Goal: Transaction & Acquisition: Obtain resource

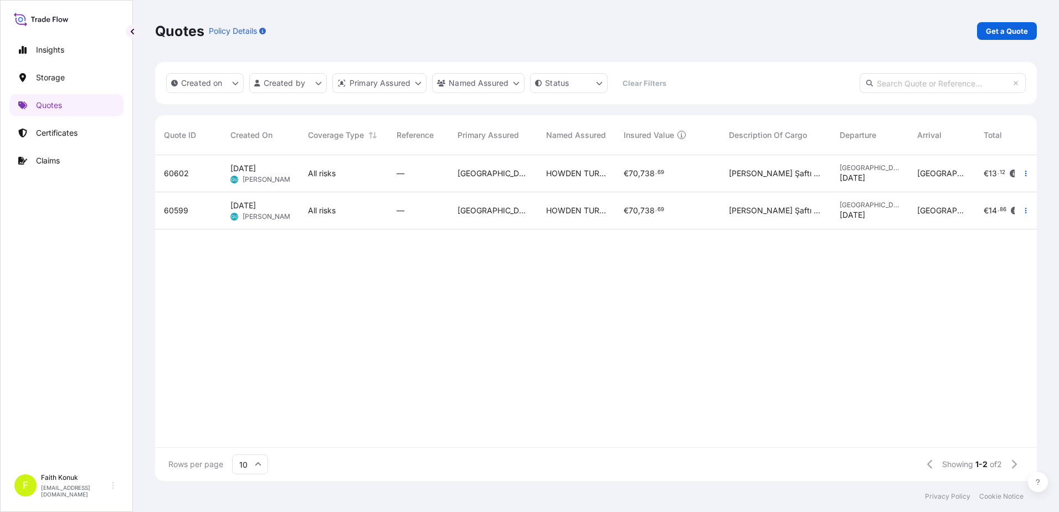
scroll to position [323, 873]
click at [47, 129] on p "Certificates" at bounding box center [57, 132] width 42 height 11
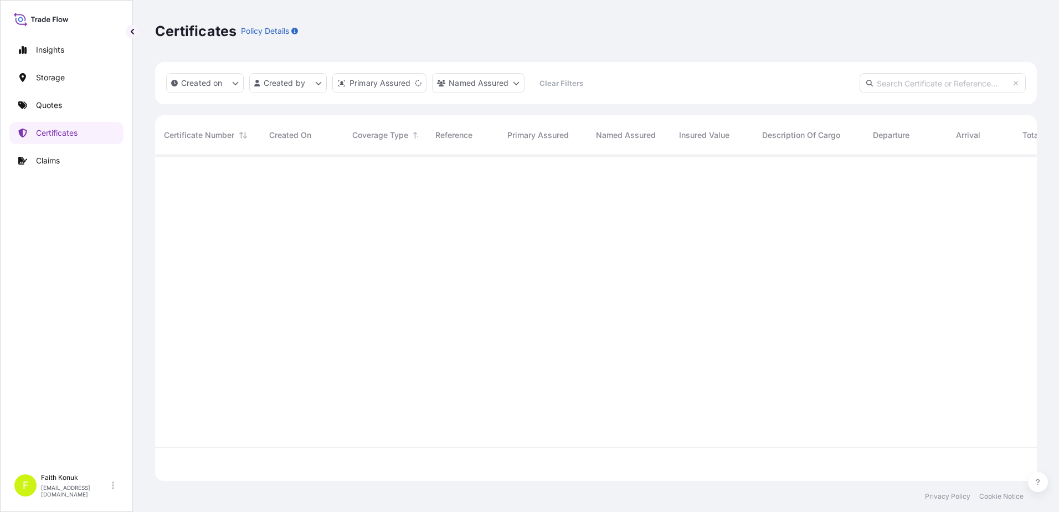
scroll to position [323, 873]
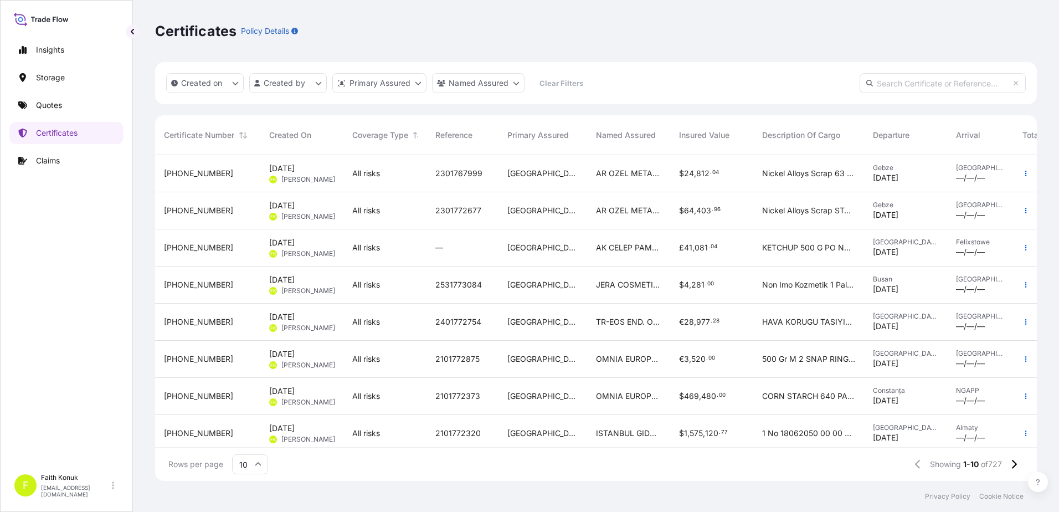
click at [911, 83] on input "text" at bounding box center [942, 83] width 166 height 20
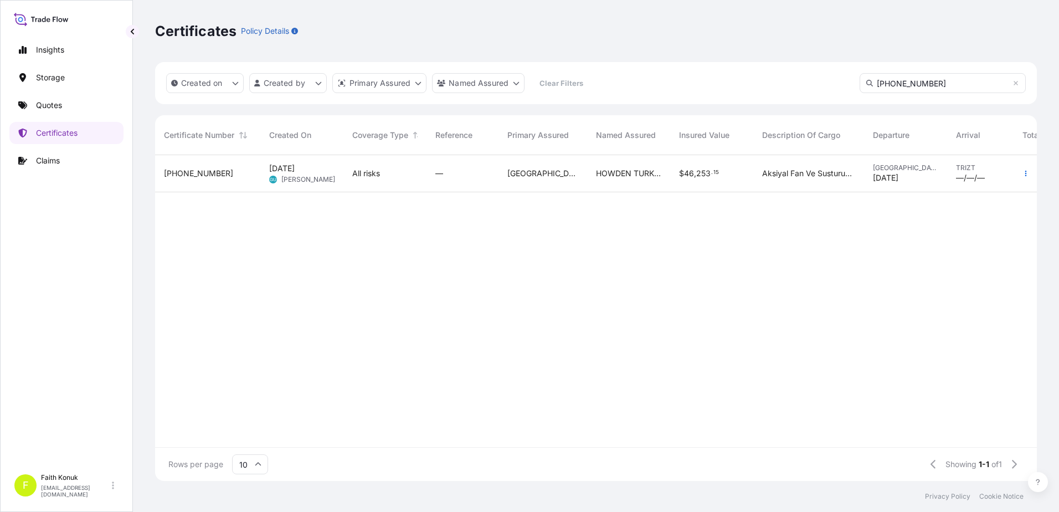
type input "[PHONE_NUMBER]"
click at [190, 179] on div "[PHONE_NUMBER]" at bounding box center [207, 173] width 105 height 37
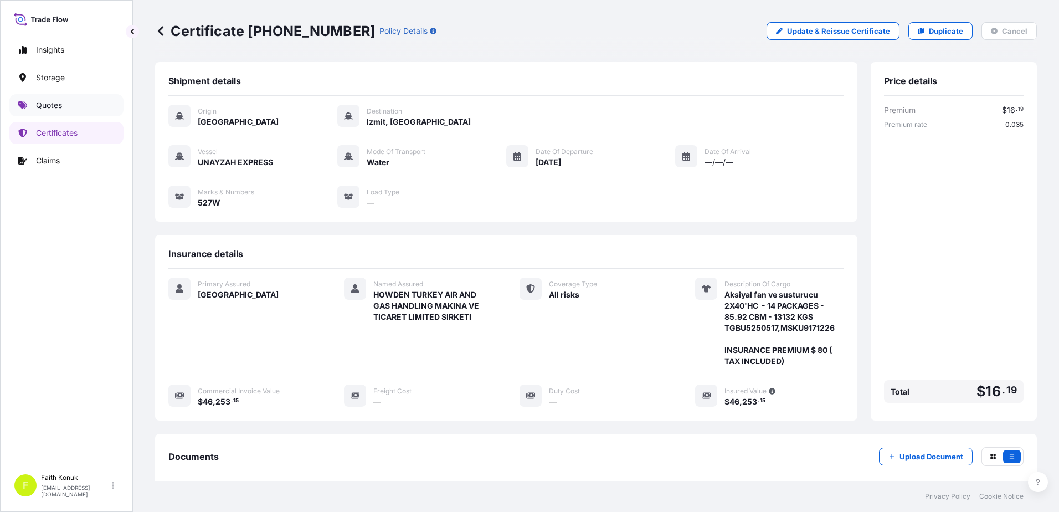
click at [61, 105] on p "Quotes" at bounding box center [49, 105] width 26 height 11
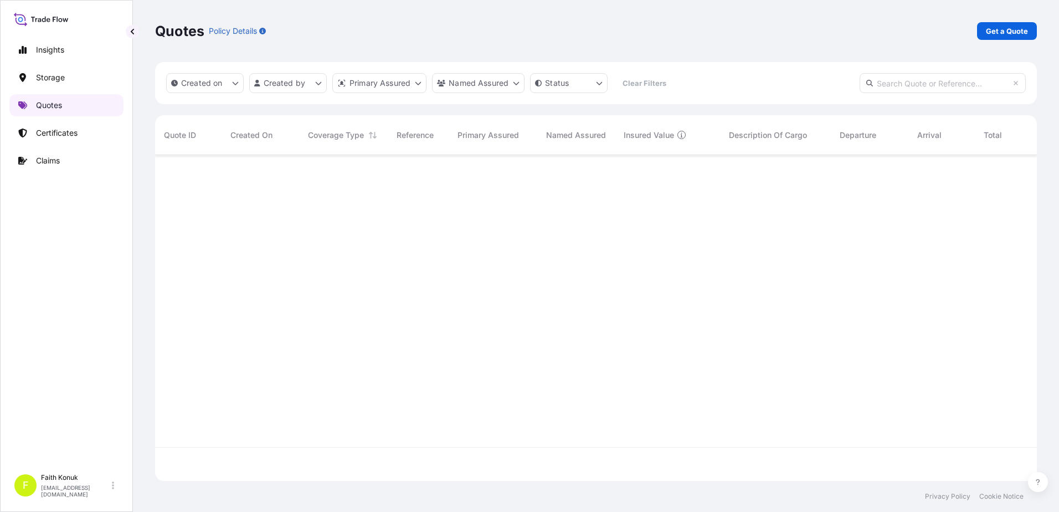
scroll to position [323, 873]
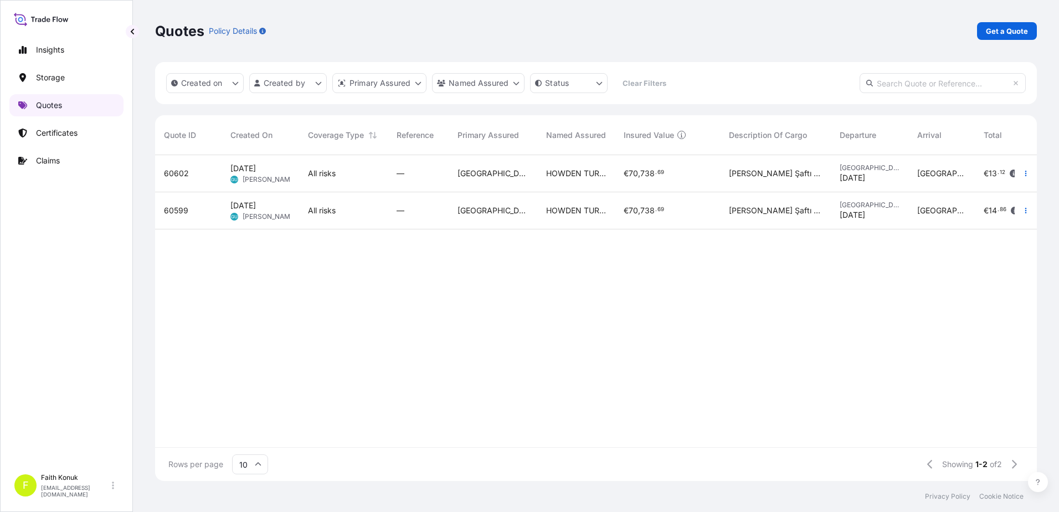
click at [57, 107] on p "Quotes" at bounding box center [49, 105] width 26 height 11
click at [1008, 32] on p "Get a Quote" at bounding box center [1007, 30] width 42 height 11
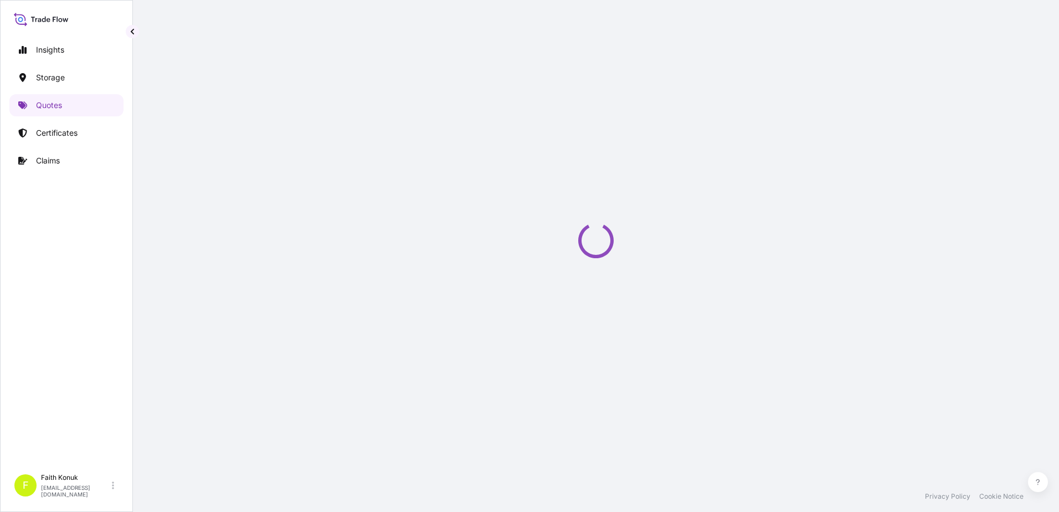
select select "Water"
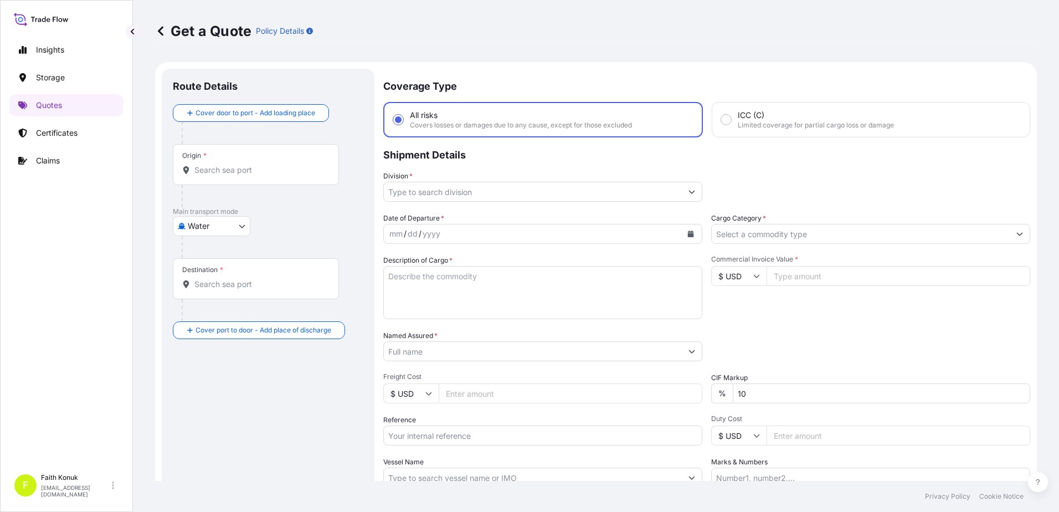
scroll to position [18, 0]
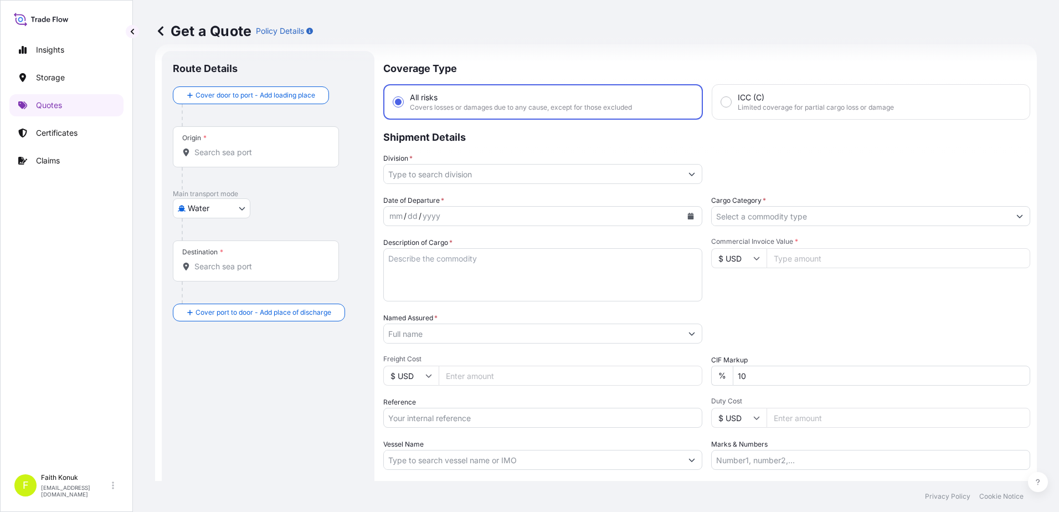
click at [754, 259] on icon at bounding box center [757, 258] width 6 height 3
click at [738, 351] on div "¥ CNY" at bounding box center [734, 340] width 47 height 21
type input "¥ CNY"
click at [159, 31] on icon at bounding box center [161, 30] width 6 height 9
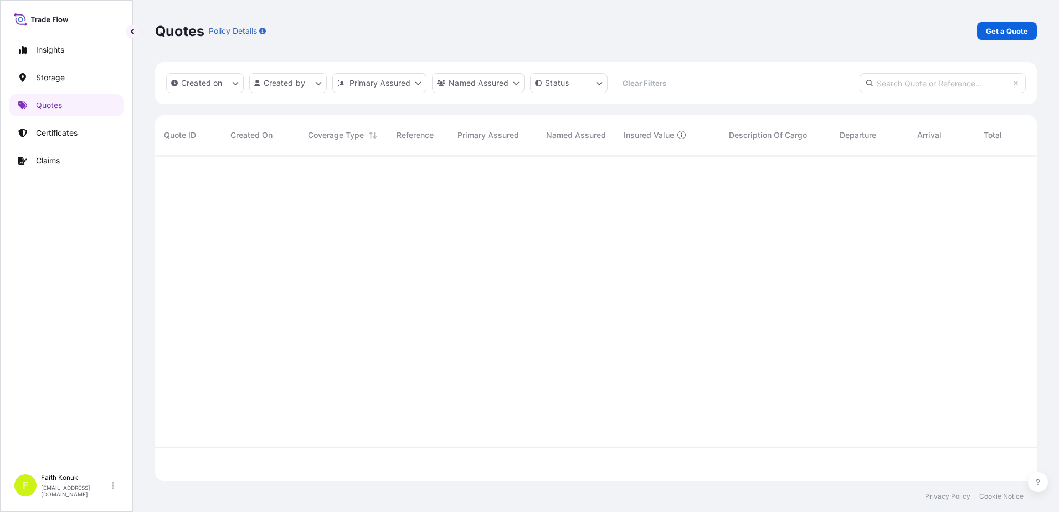
scroll to position [323, 873]
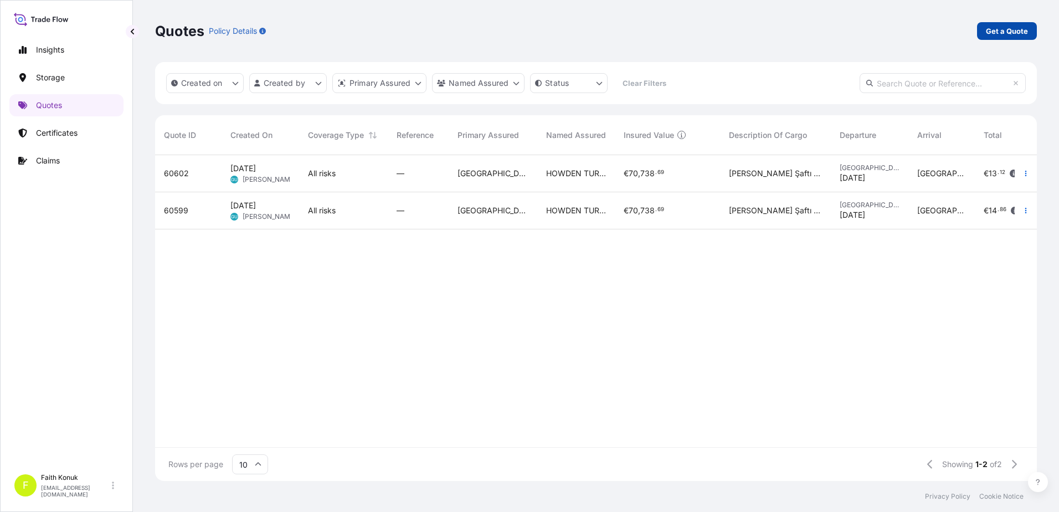
click at [1010, 35] on p "Get a Quote" at bounding box center [1007, 30] width 42 height 11
select select "Water"
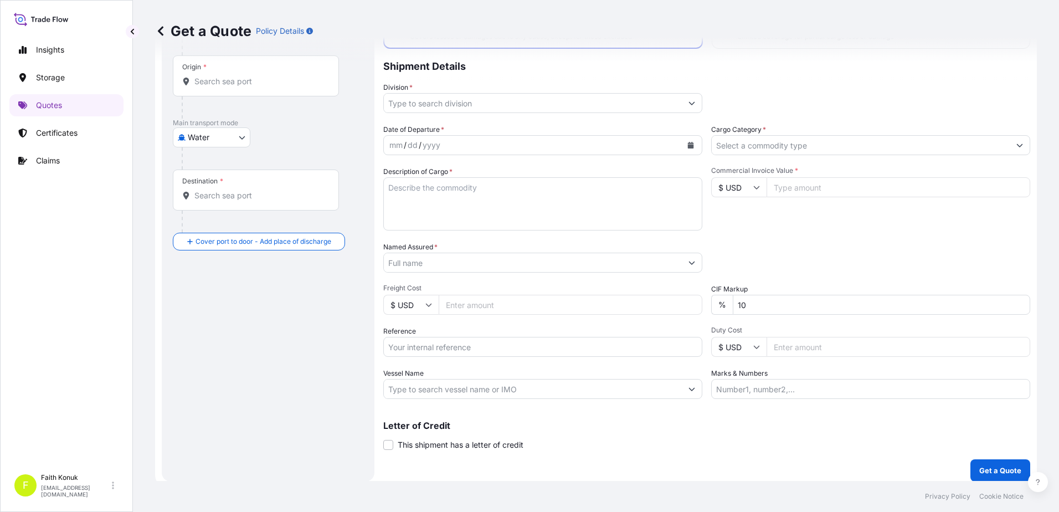
scroll to position [96, 0]
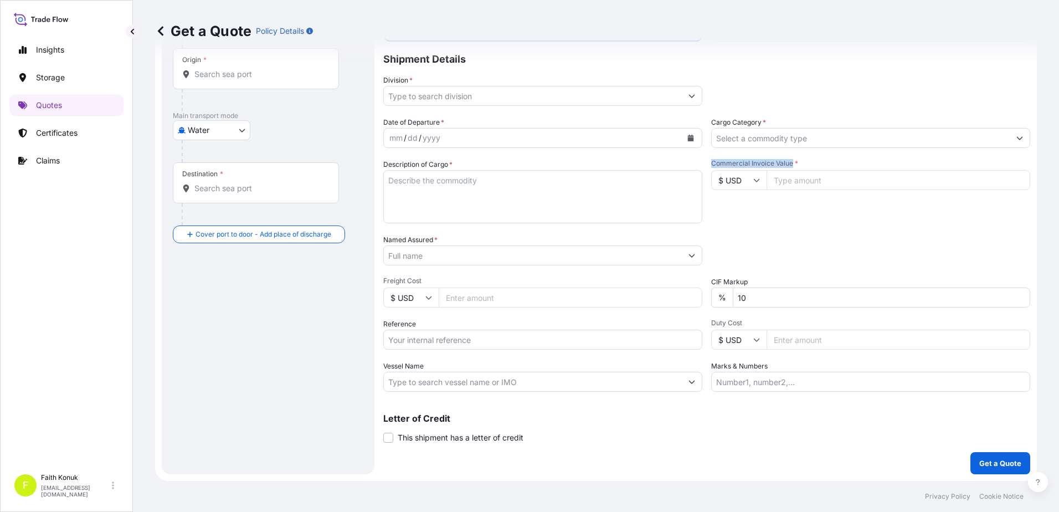
drag, startPoint x: 706, startPoint y: 161, endPoint x: 786, endPoint y: 164, distance: 79.8
click at [786, 164] on span "Commercial Invoice Value *" at bounding box center [870, 163] width 319 height 9
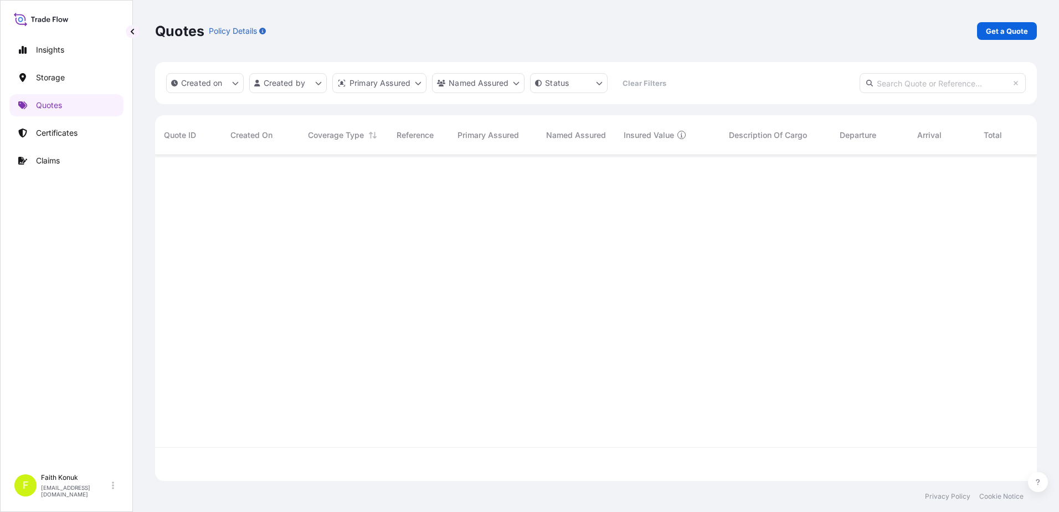
scroll to position [323, 873]
click at [74, 128] on p "Certificates" at bounding box center [57, 132] width 42 height 11
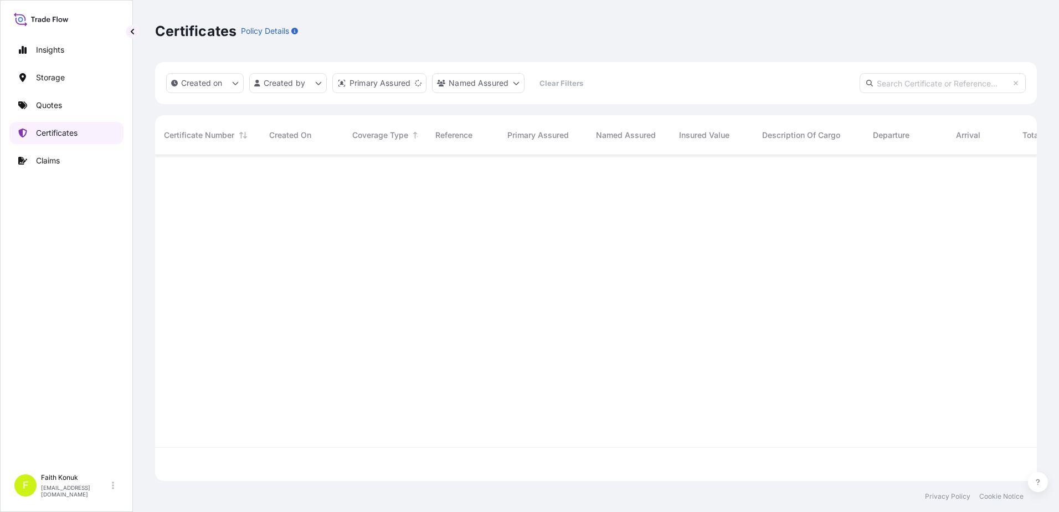
scroll to position [323, 873]
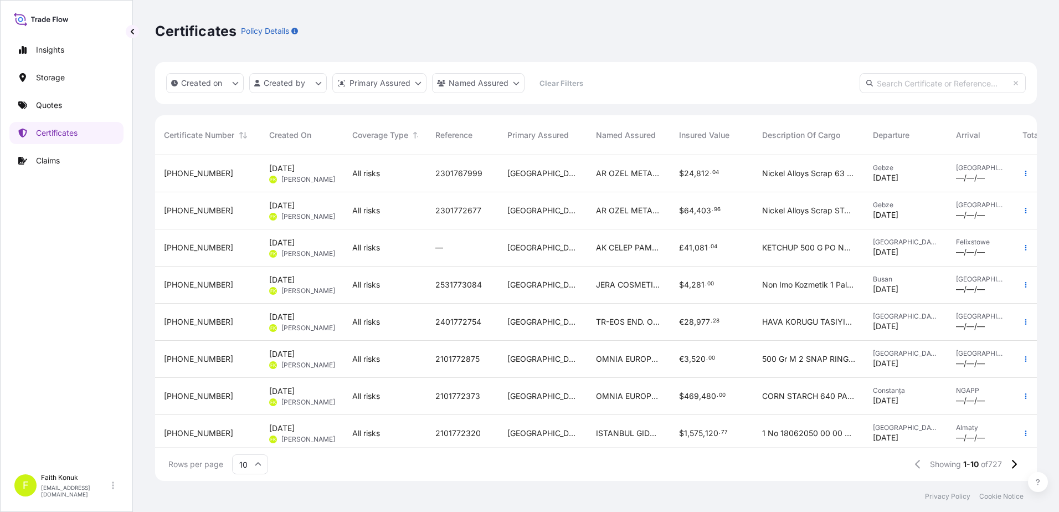
click at [911, 82] on input "text" at bounding box center [942, 83] width 166 height 20
paste input "[PHONE_NUMBER]"
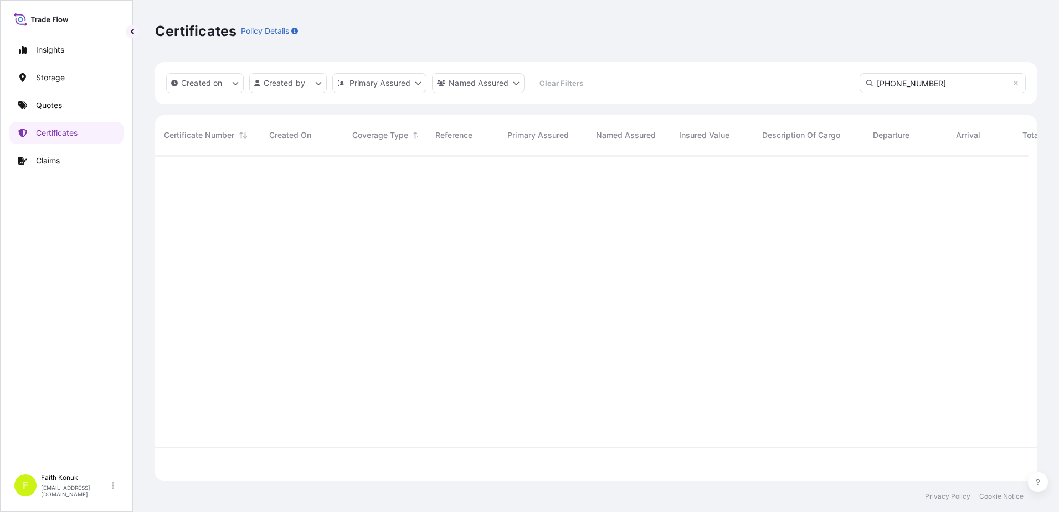
type input "[PHONE_NUMBER]"
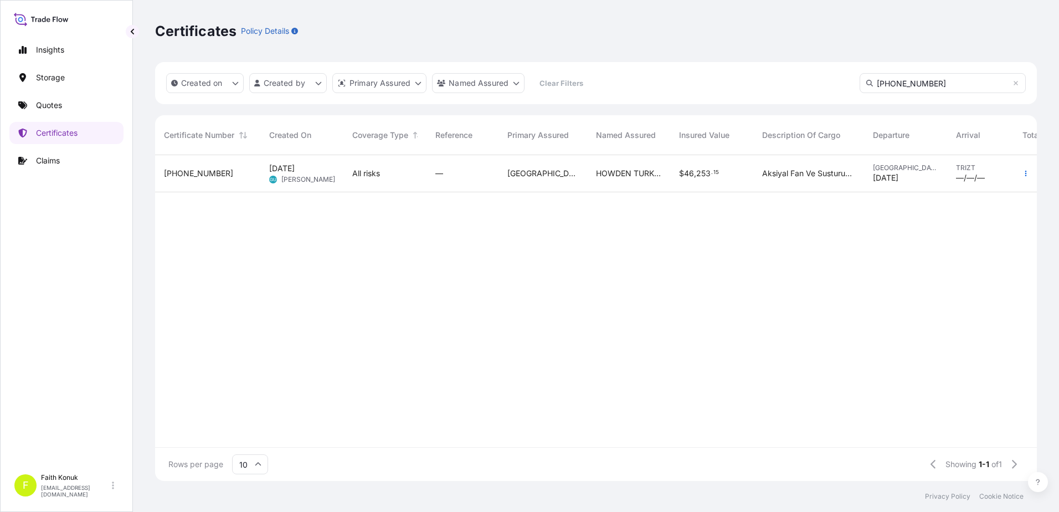
click at [374, 174] on span "All risks" at bounding box center [366, 173] width 28 height 11
